Goal: Browse casually

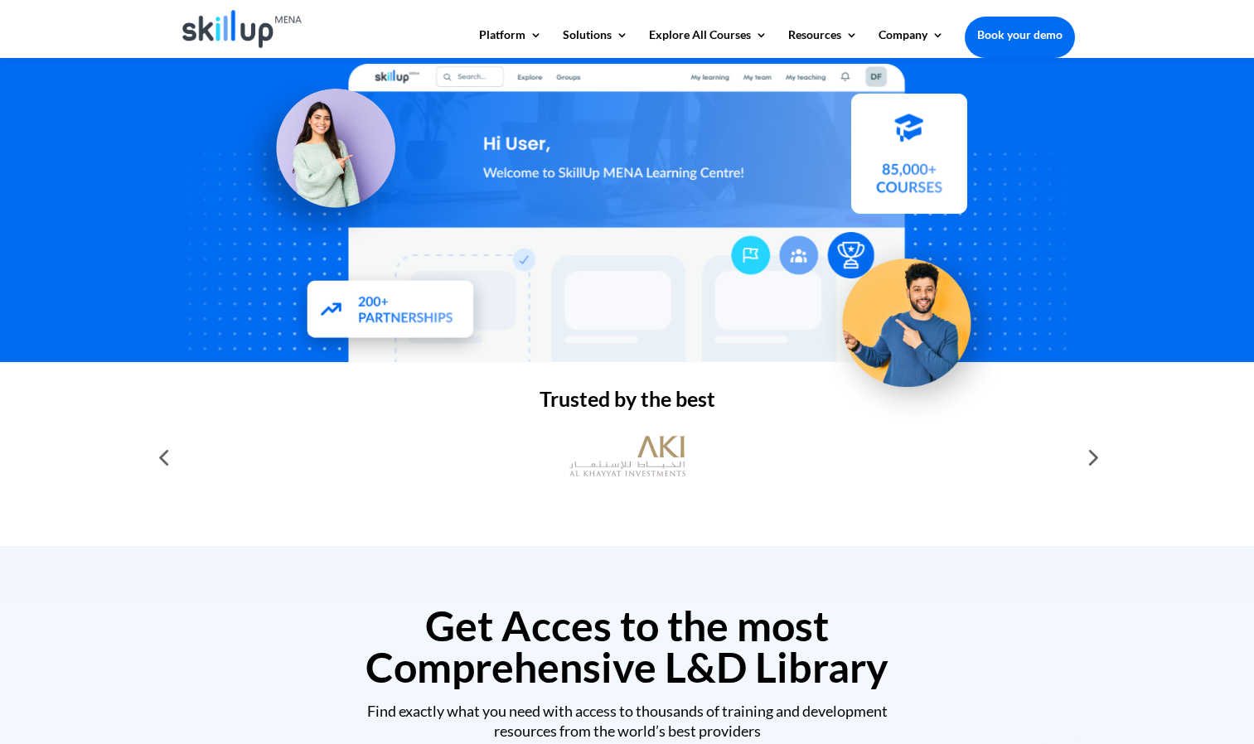
scroll to position [242, 0]
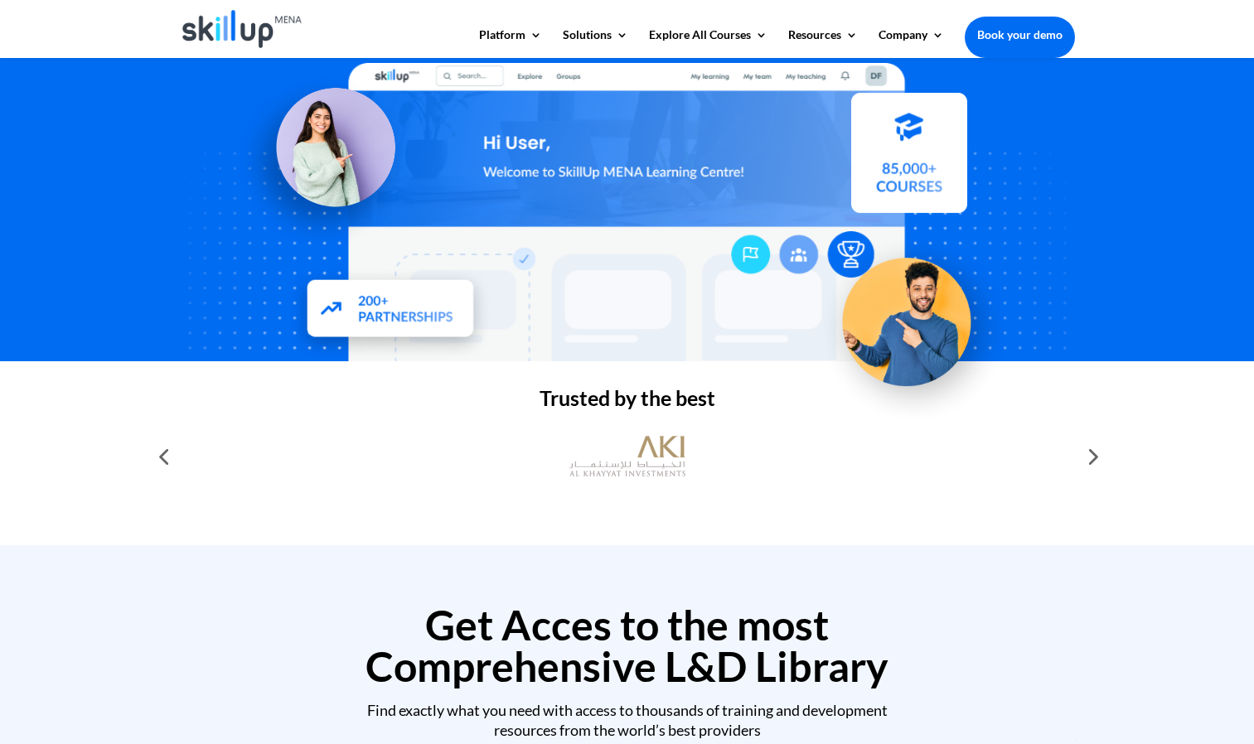
click at [161, 452] on div at bounding box center [163, 456] width 33 height 33
click at [1094, 461] on div at bounding box center [1091, 456] width 33 height 33
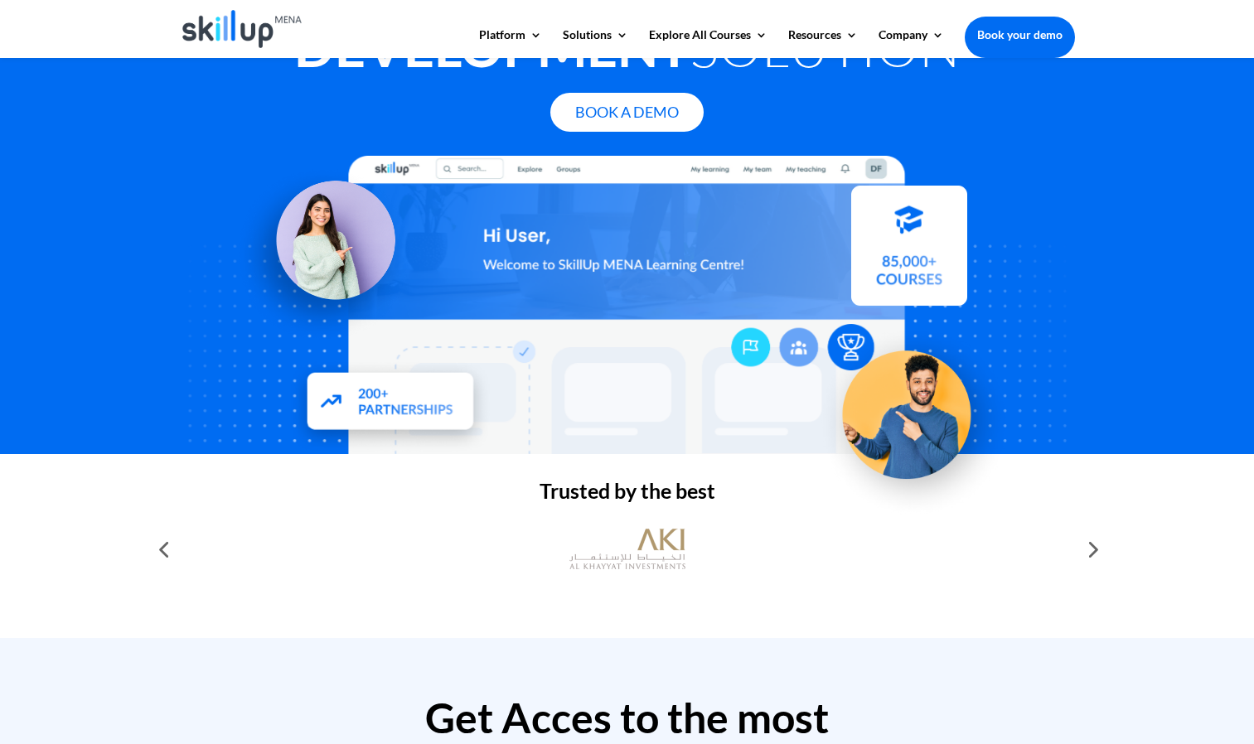
scroll to position [0, 0]
